Goal: Task Accomplishment & Management: Manage account settings

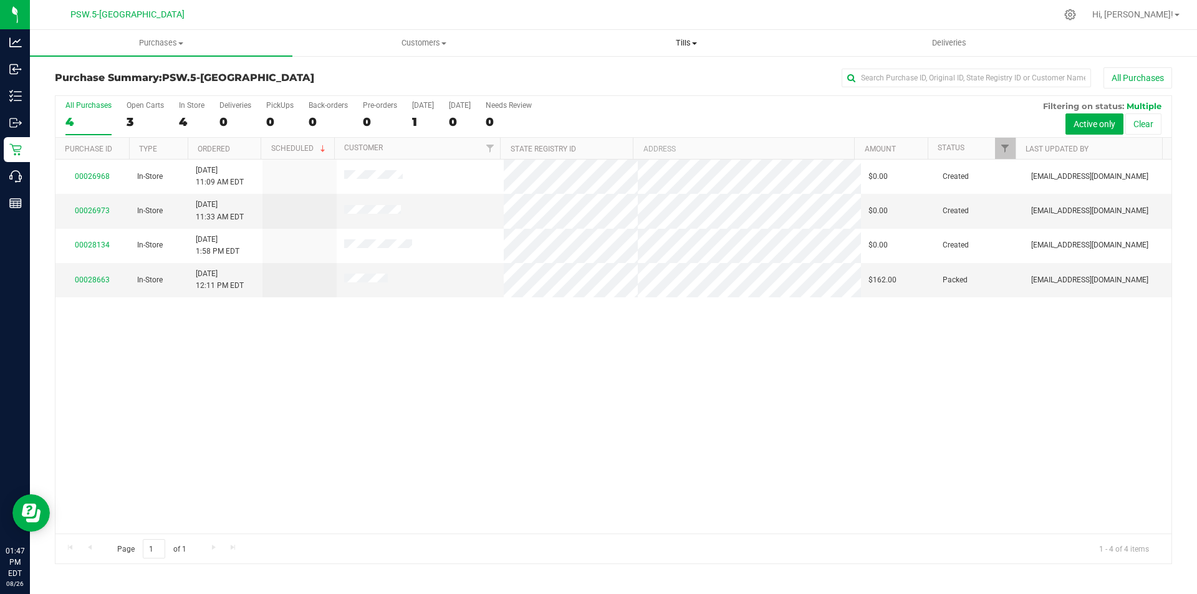
click at [695, 42] on span at bounding box center [694, 43] width 5 height 2
click at [601, 75] on span "Manage tills" at bounding box center [597, 75] width 84 height 11
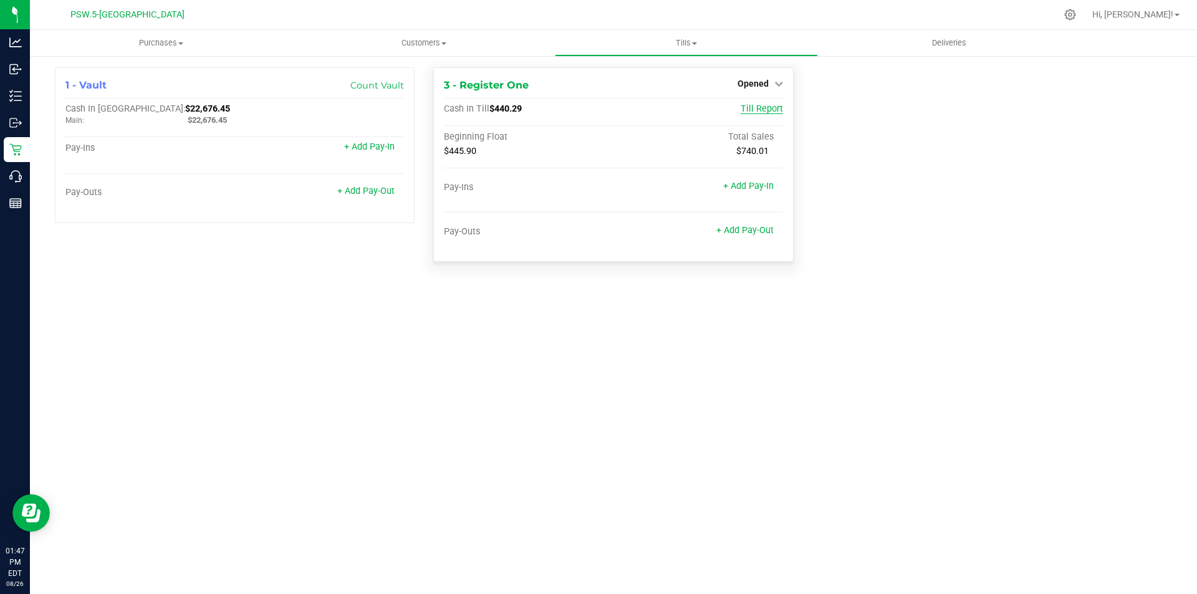
click at [776, 110] on span "Till Report" at bounding box center [762, 109] width 42 height 11
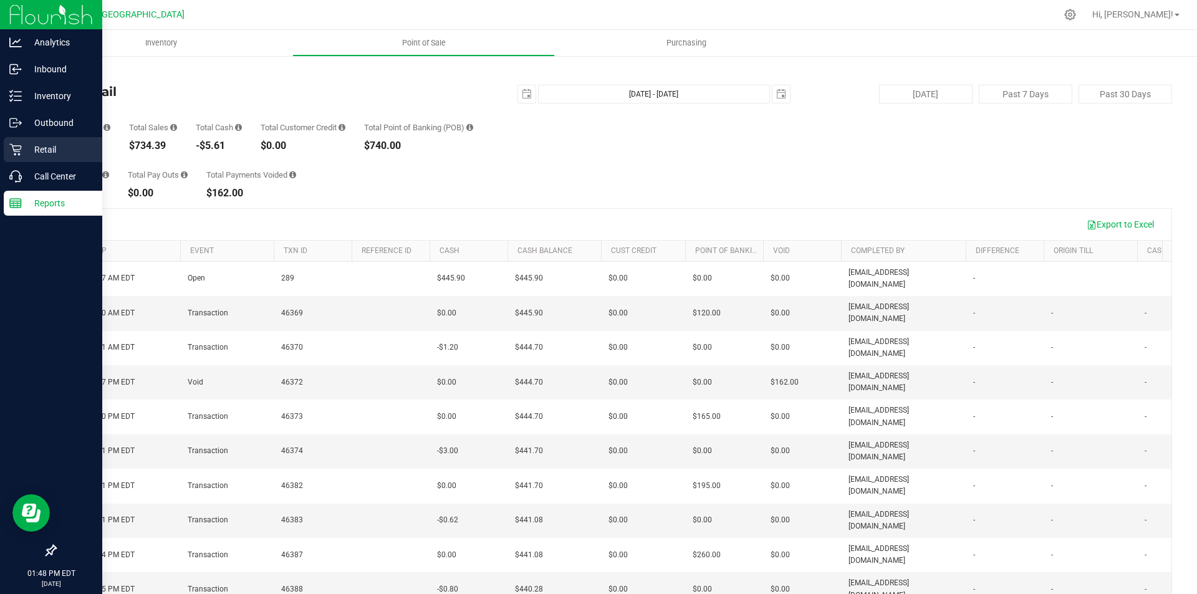
click at [45, 146] on p "Retail" at bounding box center [59, 149] width 75 height 15
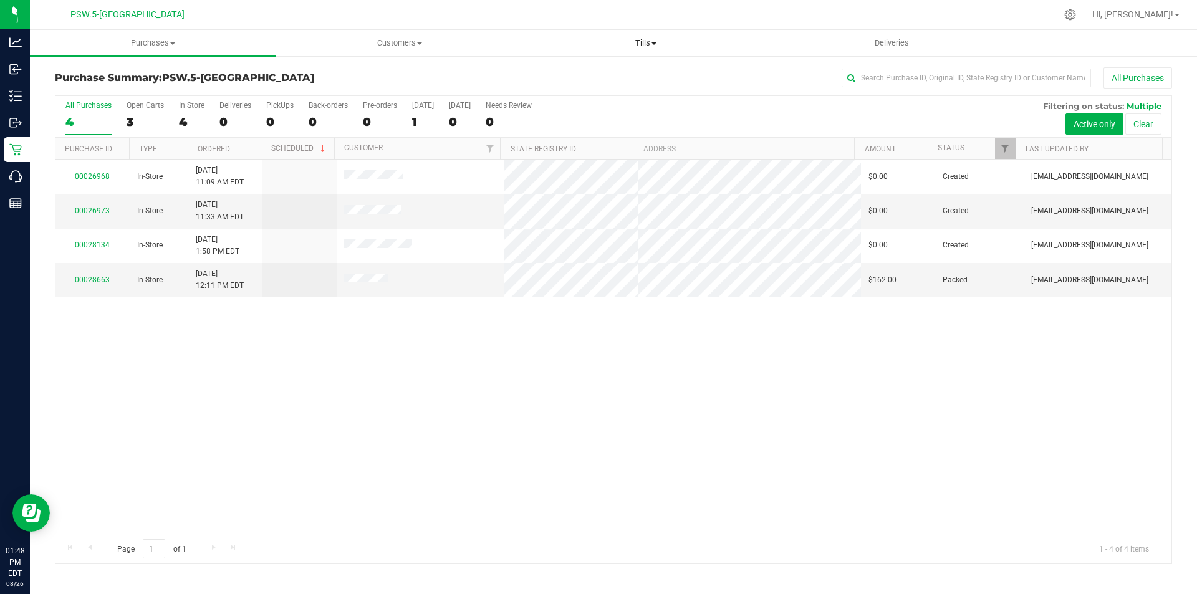
click at [654, 43] on span at bounding box center [654, 43] width 5 height 2
click at [592, 72] on span "Manage tills" at bounding box center [565, 75] width 84 height 11
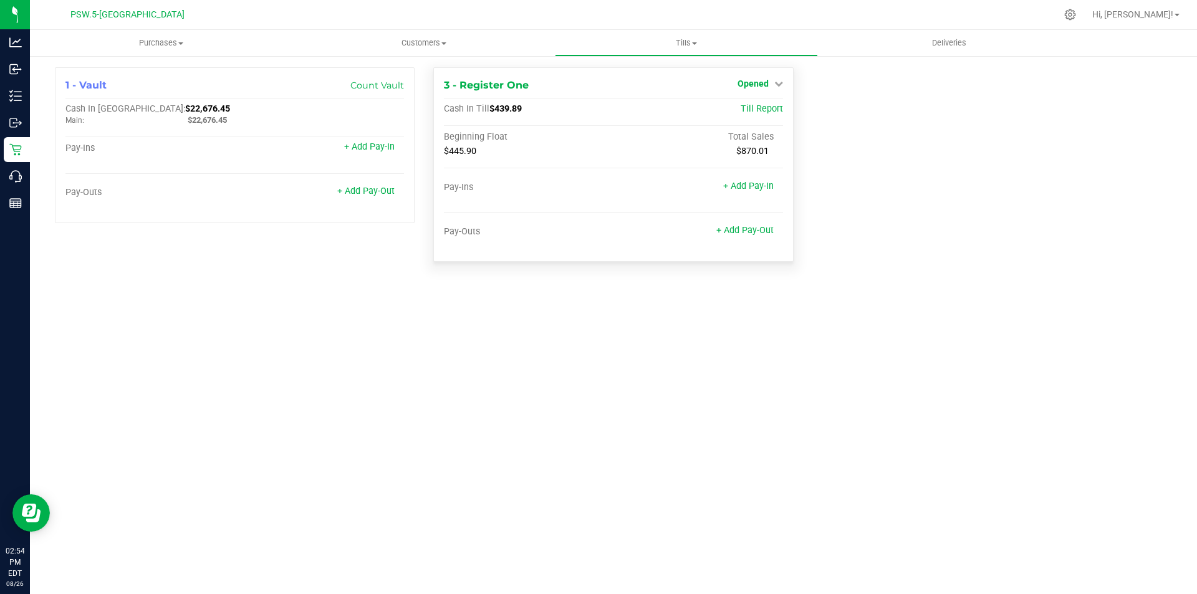
click at [775, 84] on icon at bounding box center [779, 83] width 9 height 9
click at [764, 107] on link "Close Till" at bounding box center [755, 110] width 34 height 10
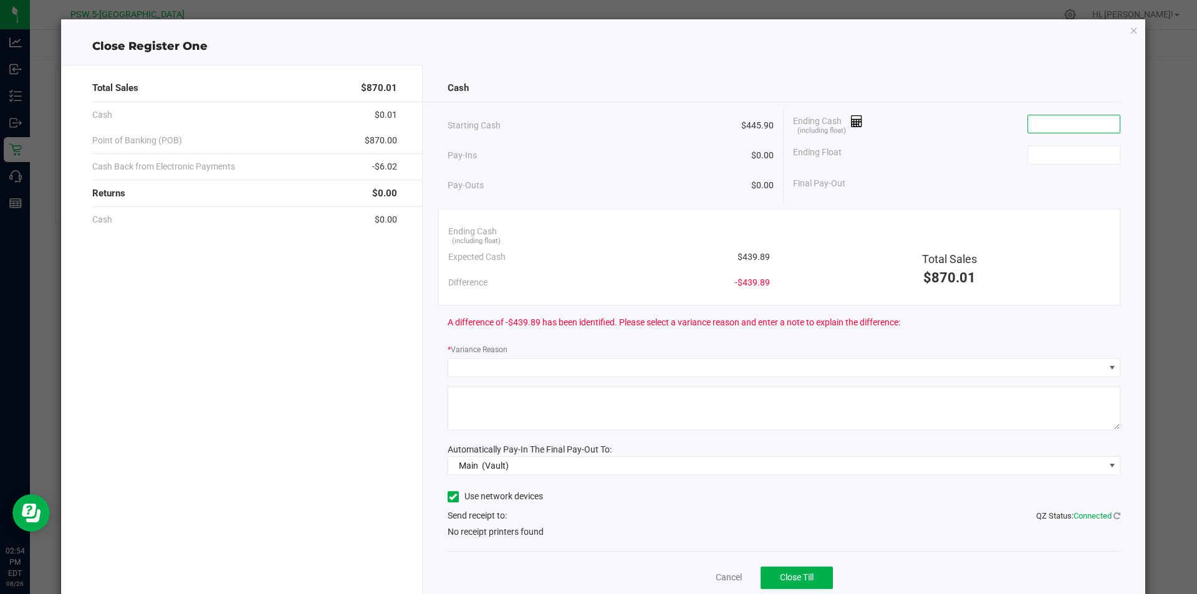
click at [1043, 123] on input at bounding box center [1074, 123] width 92 height 17
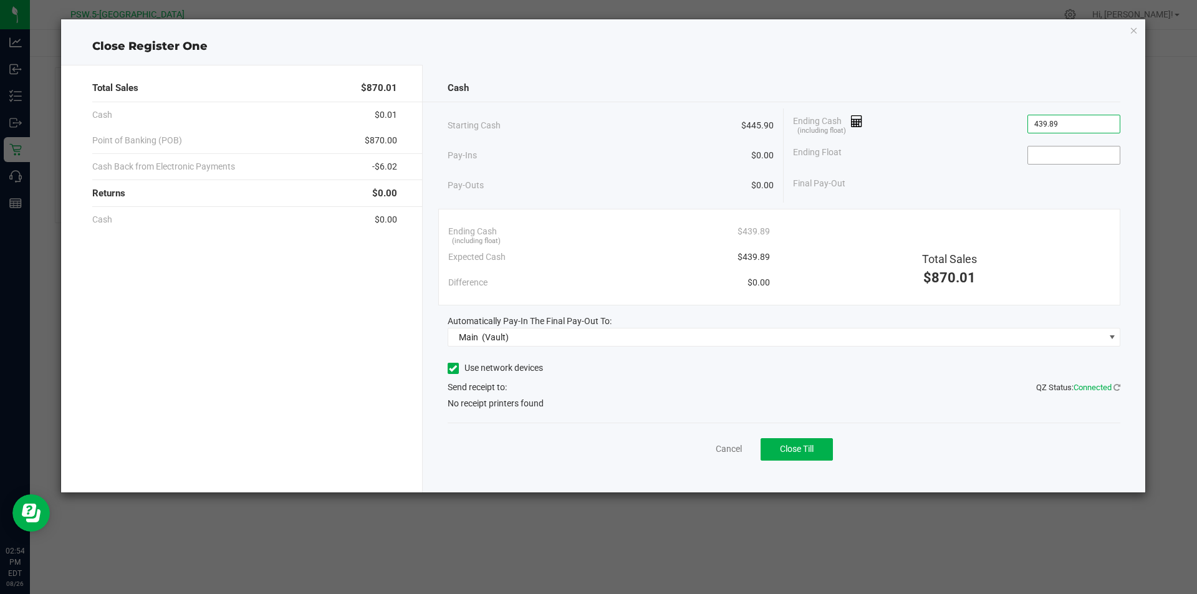
type input "$439.89"
drag, startPoint x: 1066, startPoint y: 148, endPoint x: 1068, endPoint y: 134, distance: 13.9
click at [1066, 147] on input at bounding box center [1074, 155] width 92 height 17
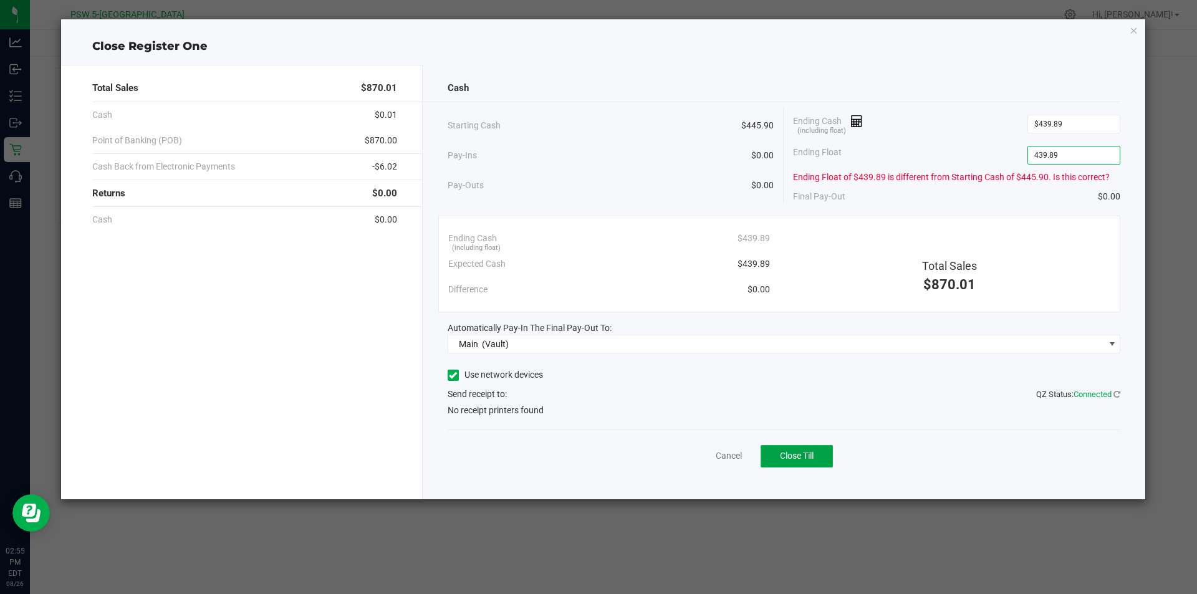
type input "$439.89"
click at [803, 460] on span "Close Till" at bounding box center [797, 456] width 34 height 10
drag, startPoint x: 1133, startPoint y: 30, endPoint x: 669, endPoint y: 34, distance: 464.6
click at [1129, 30] on div "Close Register One Total Sales $870.01 Cash $0.01 Point of Banking (POB) $870.0…" at bounding box center [603, 259] width 1085 height 480
click at [1136, 31] on icon "button" at bounding box center [1134, 29] width 9 height 15
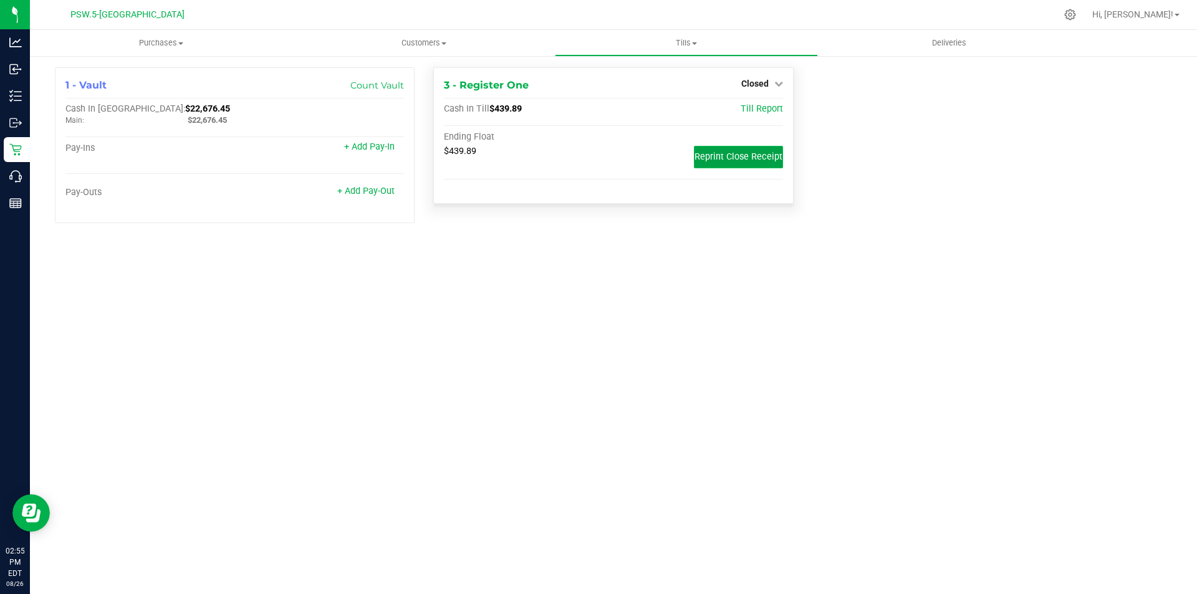
click at [750, 157] on span "Reprint Close Receipt" at bounding box center [739, 157] width 88 height 11
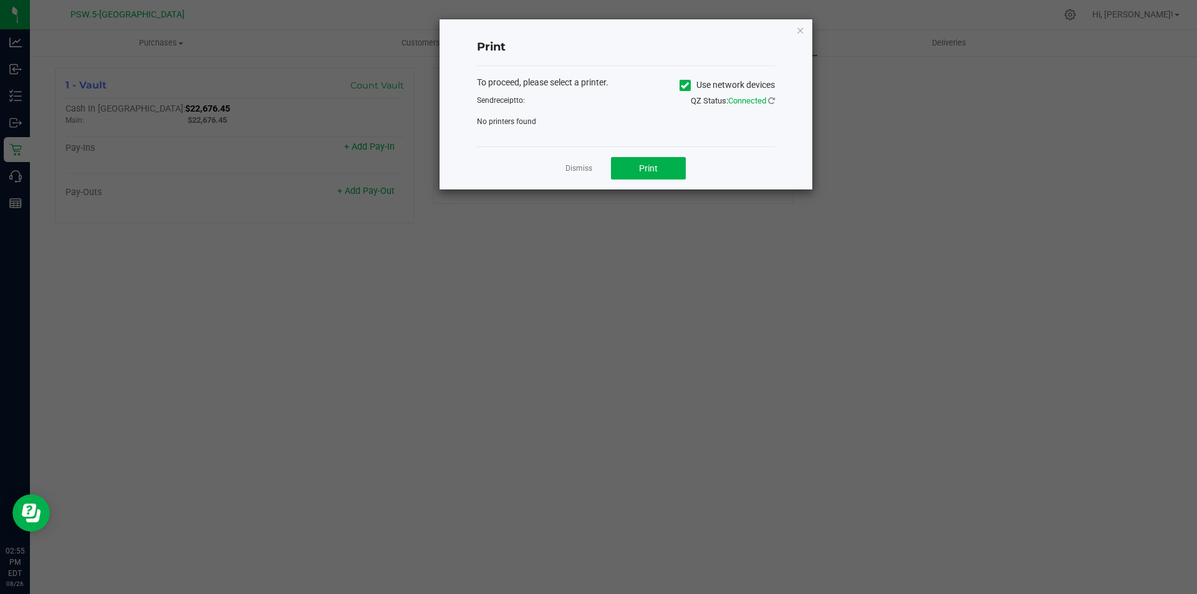
click at [685, 85] on icon at bounding box center [685, 85] width 8 height 0
click at [0, 0] on input "Use network devices" at bounding box center [0, 0] width 0 height 0
click at [694, 130] on span at bounding box center [618, 125] width 281 height 17
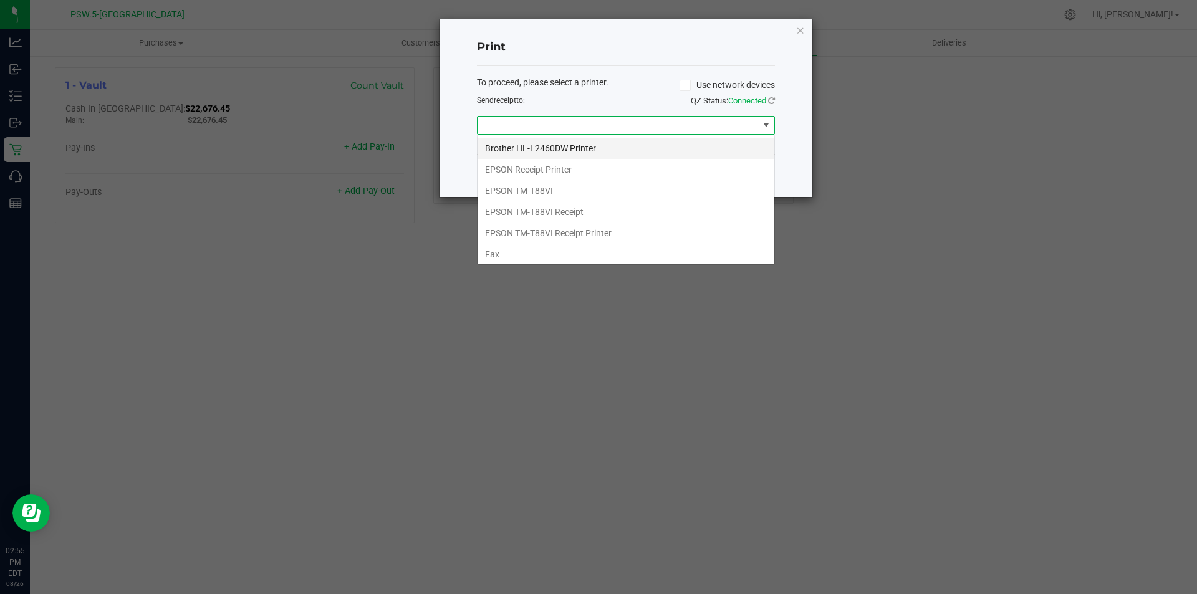
scroll to position [19, 298]
click at [540, 192] on TM-T88VI "EPSON TM-T88VI" at bounding box center [626, 190] width 297 height 21
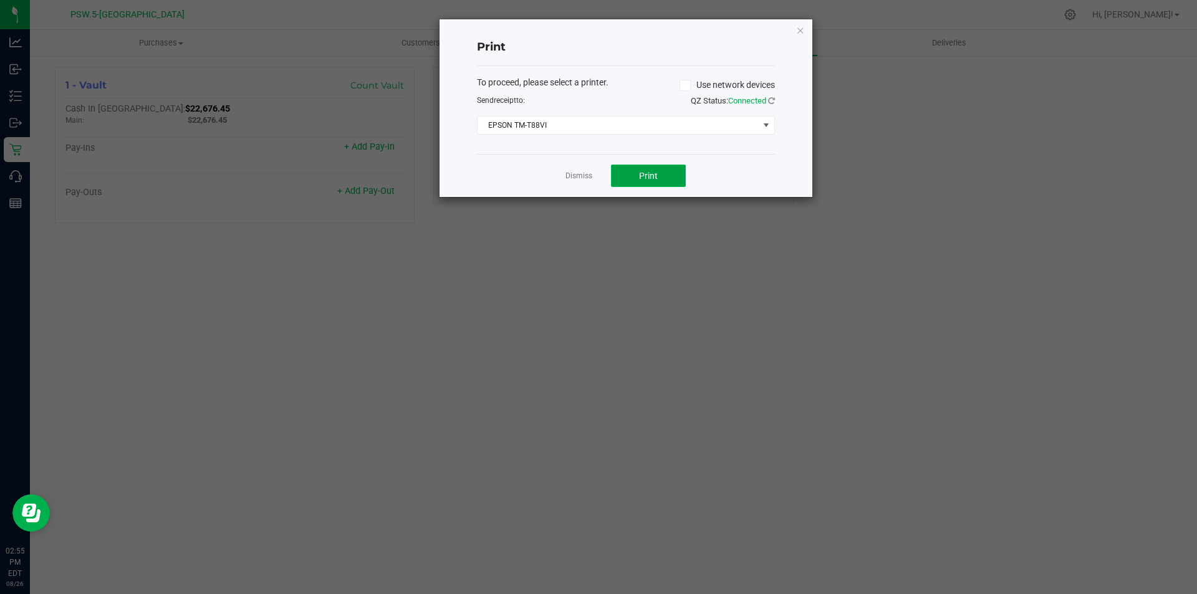
click at [677, 182] on button "Print" at bounding box center [648, 176] width 75 height 22
